Goal: Transaction & Acquisition: Purchase product/service

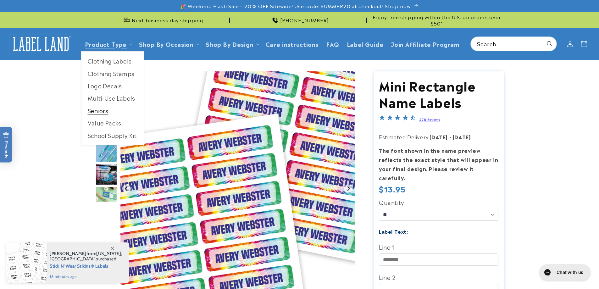
click at [96, 111] on link "Seniors" at bounding box center [112, 110] width 62 height 12
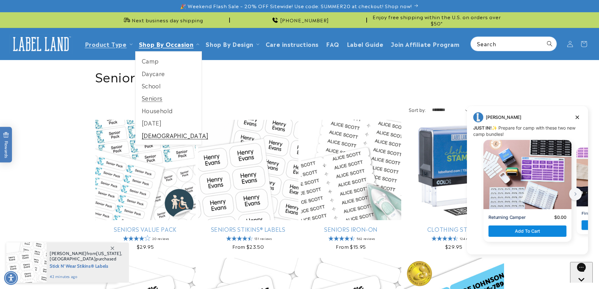
click at [149, 136] on link "[DEMOGRAPHIC_DATA]" at bounding box center [168, 135] width 66 height 12
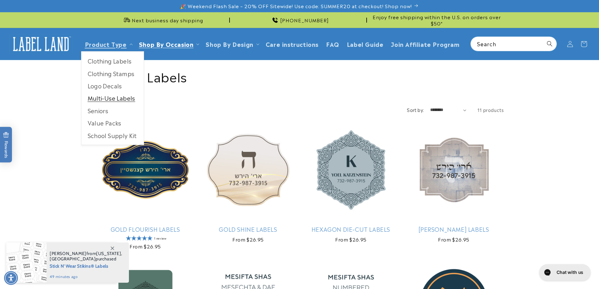
click at [105, 97] on link "Multi-Use Labels" at bounding box center [112, 98] width 62 height 12
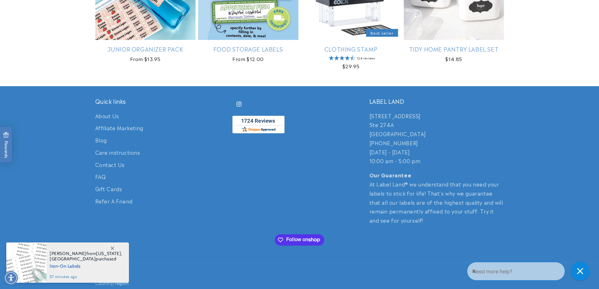
scroll to position [754, 0]
